Goal: Check status: Check status

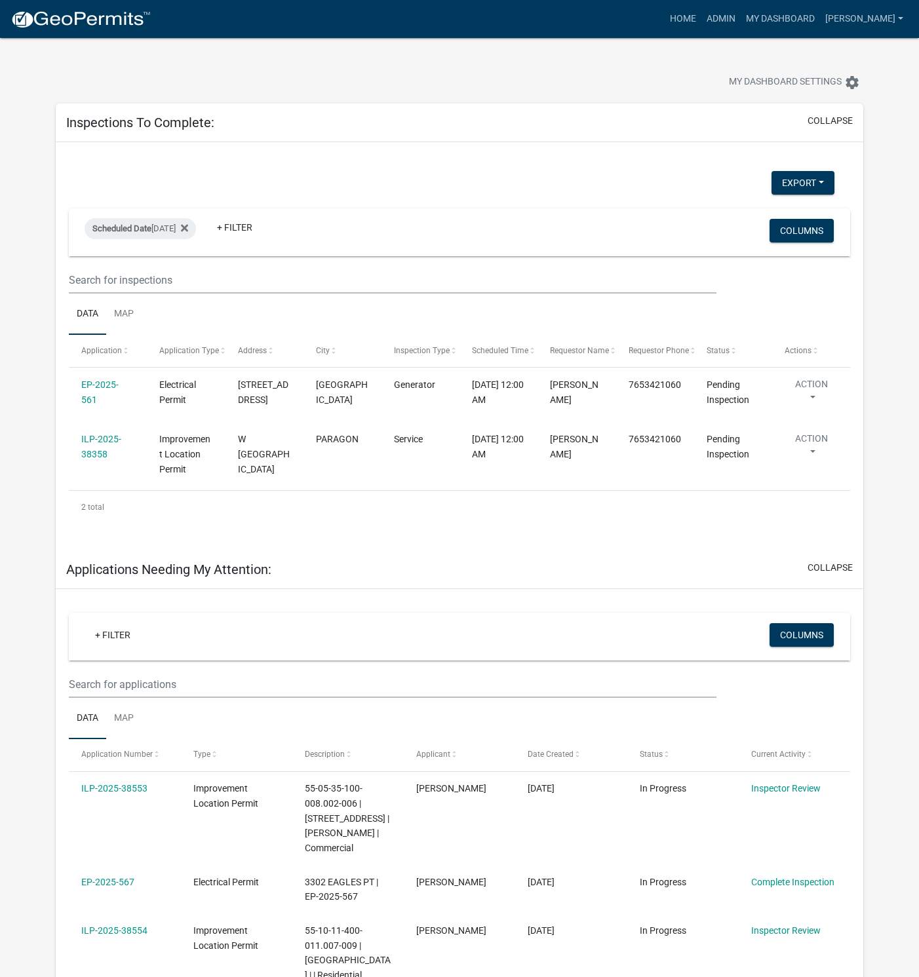
select select "1: 25"
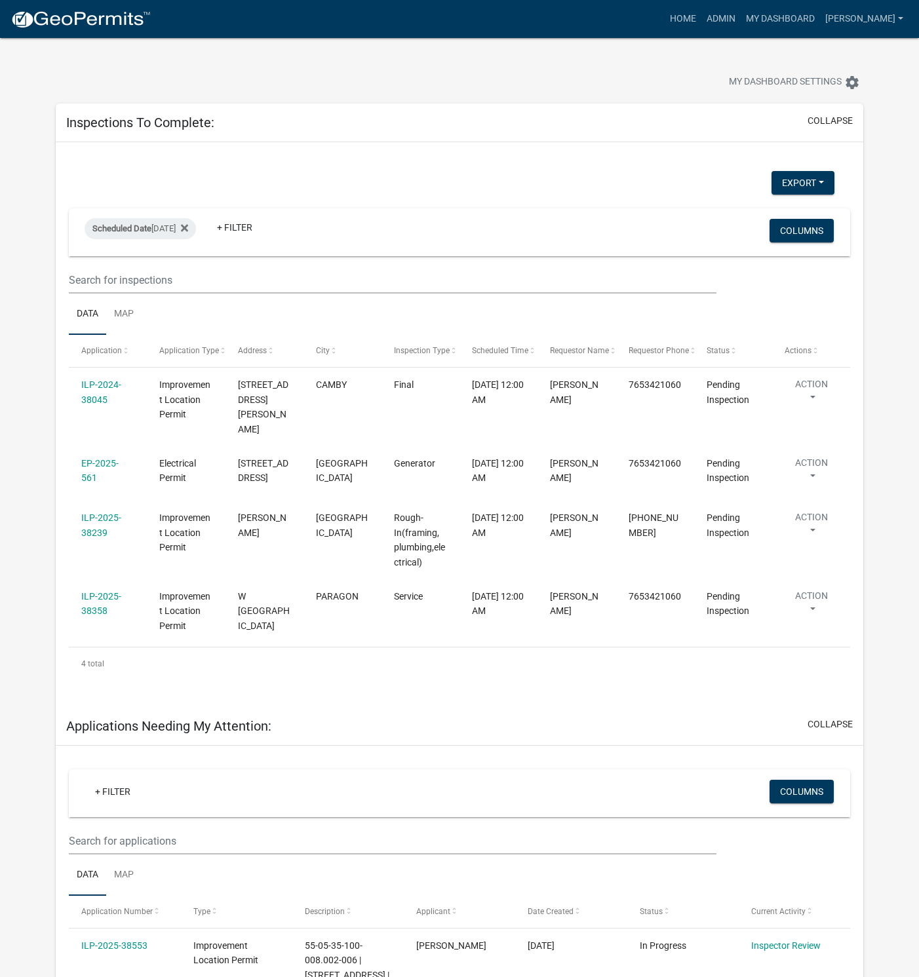
select select "1: 25"
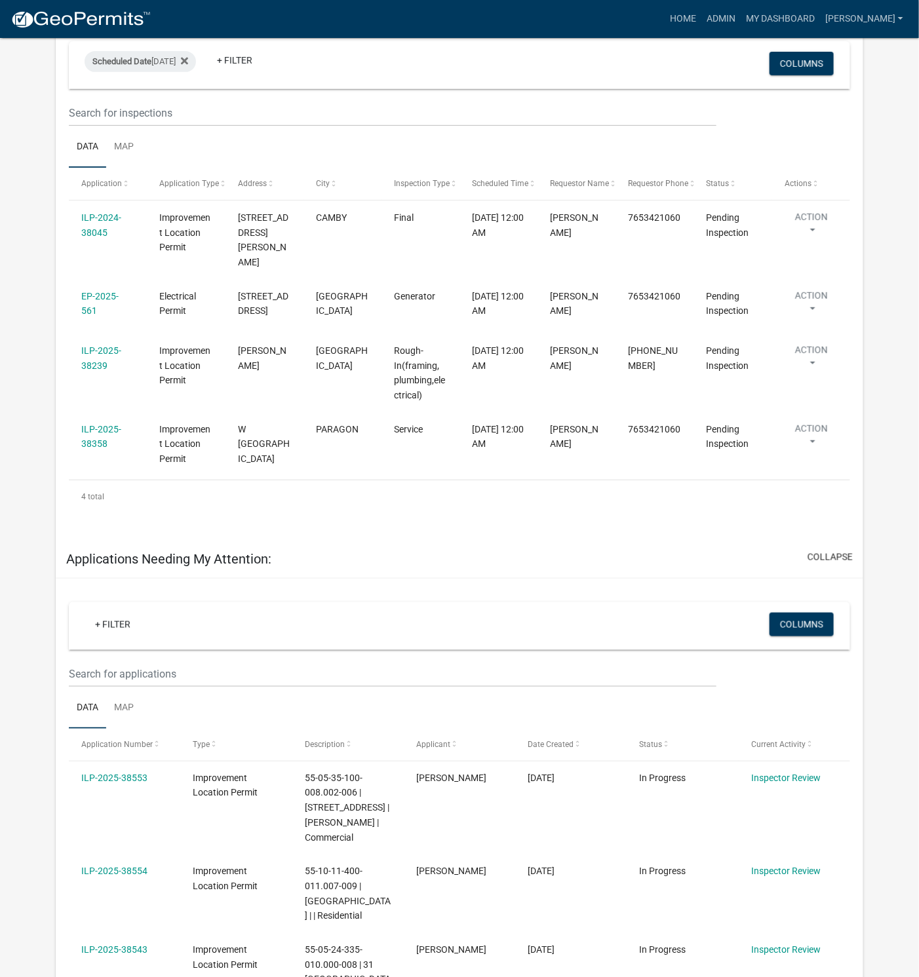
scroll to position [167, 0]
click at [386, 513] on div at bounding box center [459, 520] width 747 height 14
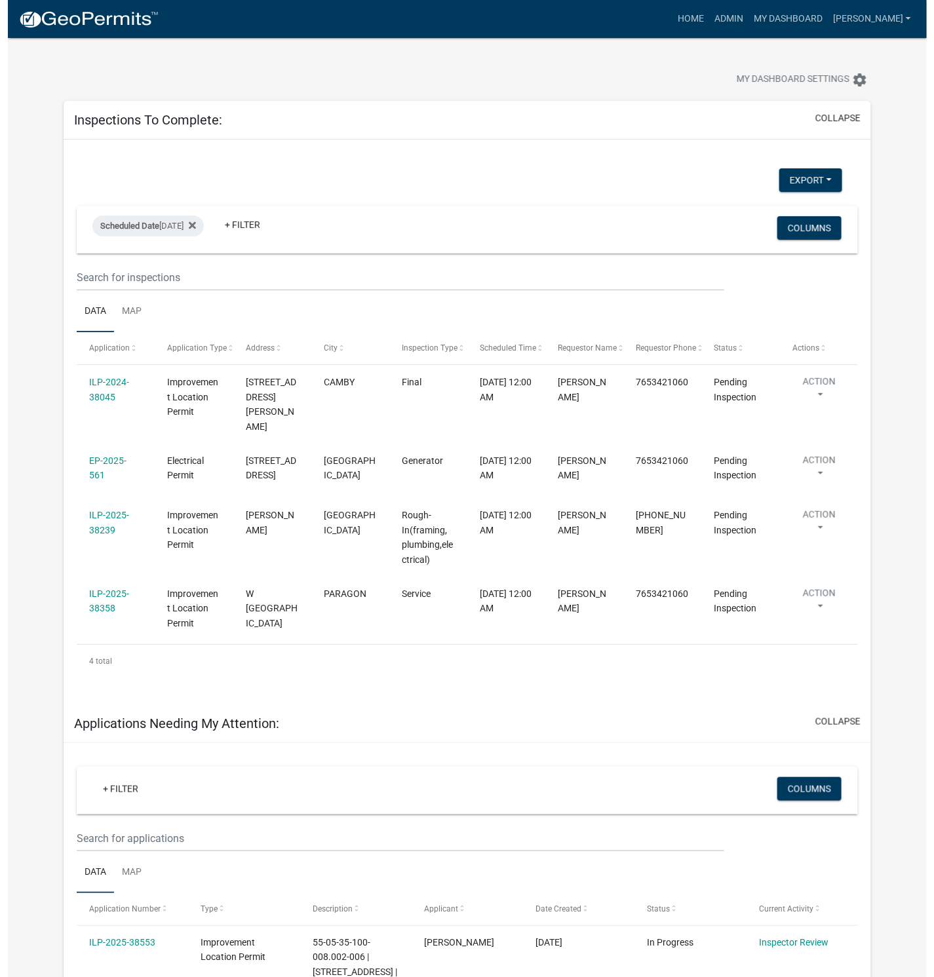
scroll to position [0, 0]
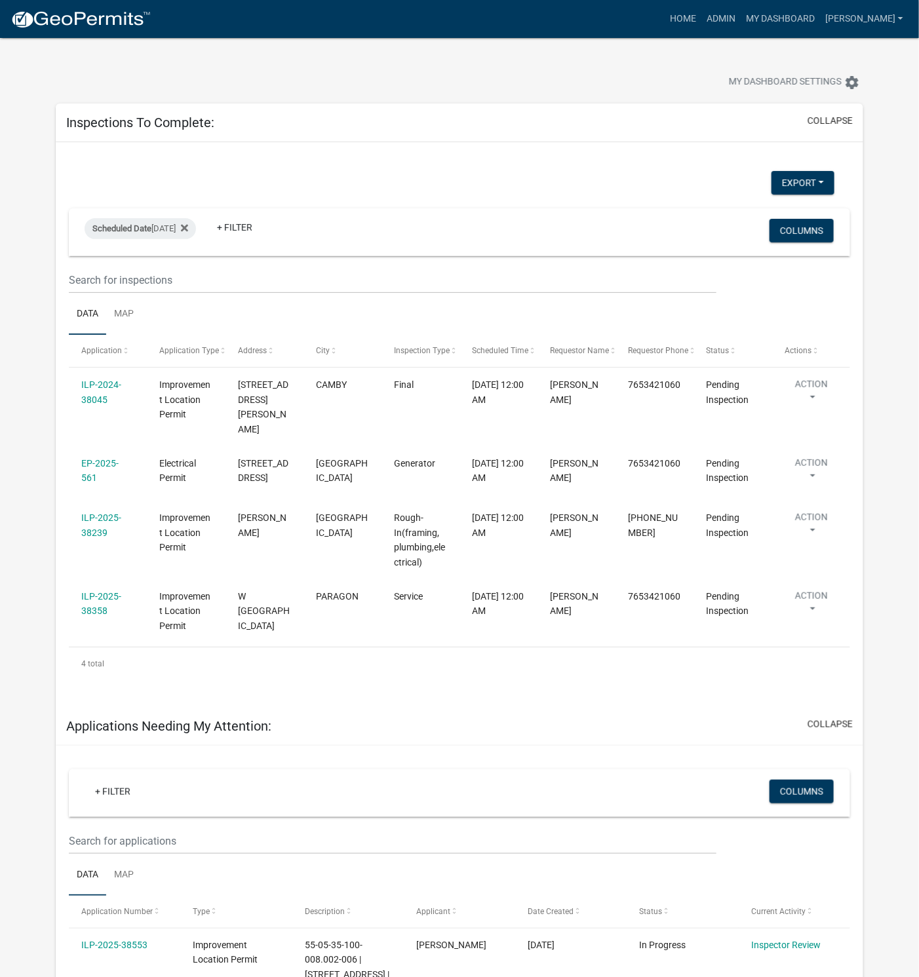
click at [102, 521] on link "ILP-2025-38239" at bounding box center [101, 525] width 40 height 26
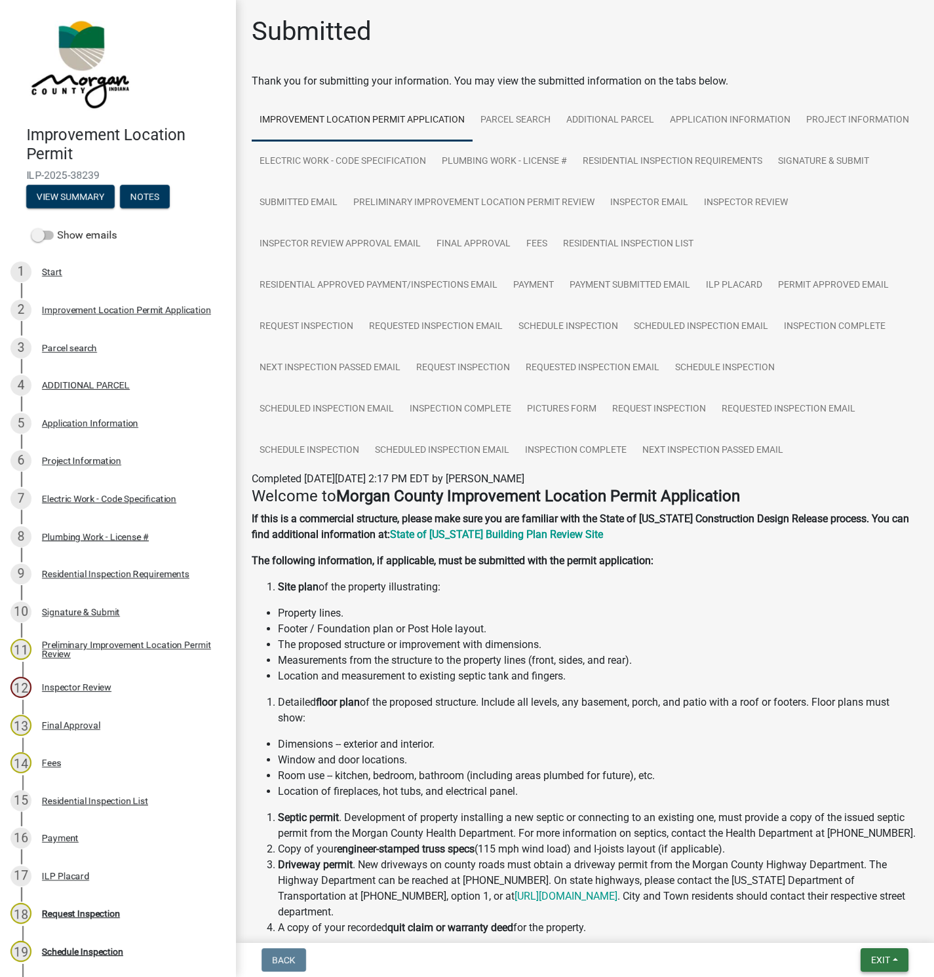
click at [874, 958] on span "Exit" at bounding box center [880, 960] width 19 height 10
click at [838, 928] on button "Save & Exit" at bounding box center [855, 926] width 105 height 31
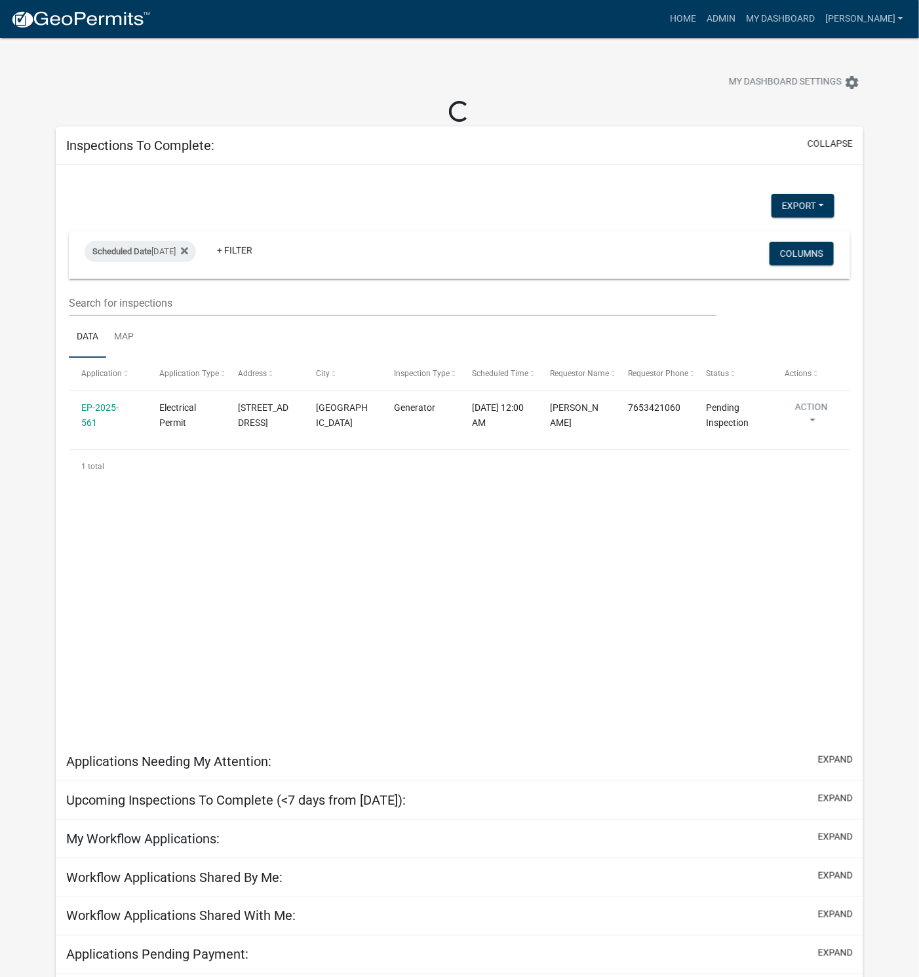
select select "1: 25"
